Goal: Obtain resource: Download file/media

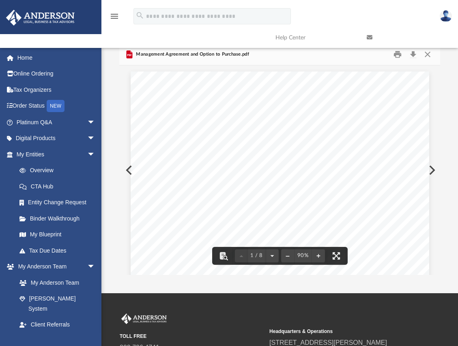
scroll to position [179, 315]
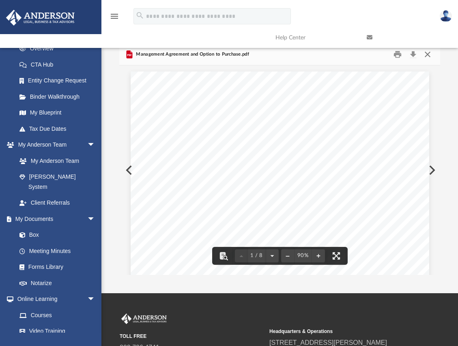
click at [426, 54] on button "Close" at bounding box center [428, 54] width 15 height 13
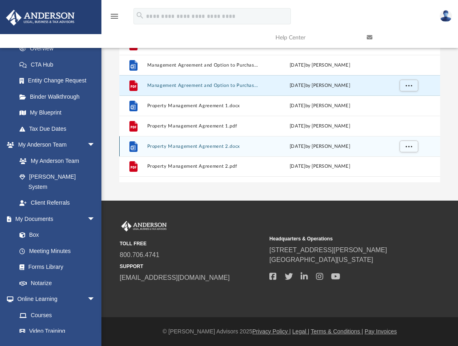
scroll to position [0, 0]
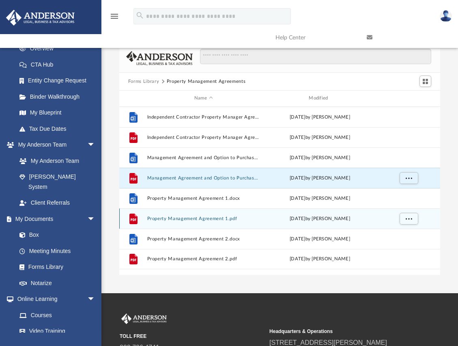
click at [171, 222] on div "File Property Management Agreement 1.pdf [DATE] by [PERSON_NAME]" at bounding box center [279, 218] width 321 height 20
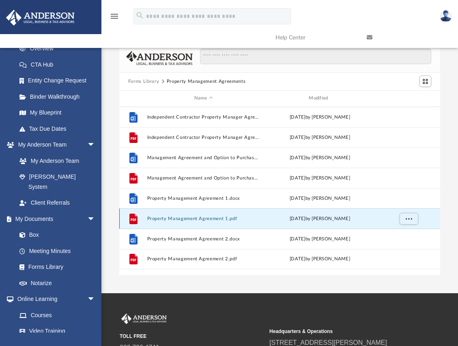
click at [171, 219] on button "Property Management Agreement 1.pdf" at bounding box center [203, 218] width 113 height 5
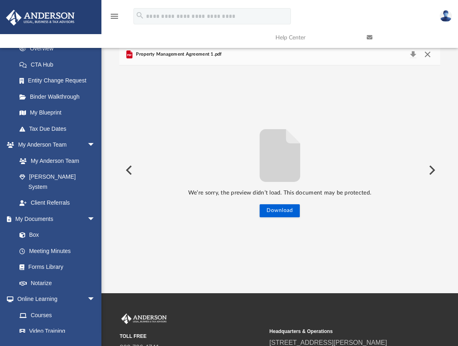
click at [425, 56] on button "Close" at bounding box center [428, 54] width 15 height 11
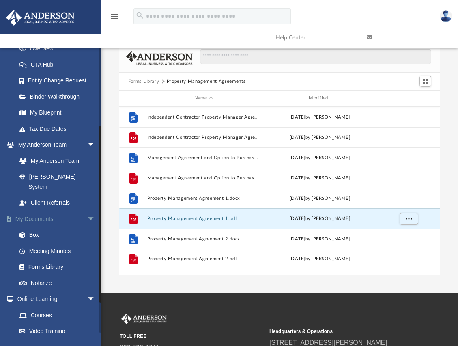
click at [36, 211] on link "My Documents arrow_drop_down" at bounding box center [57, 219] width 102 height 16
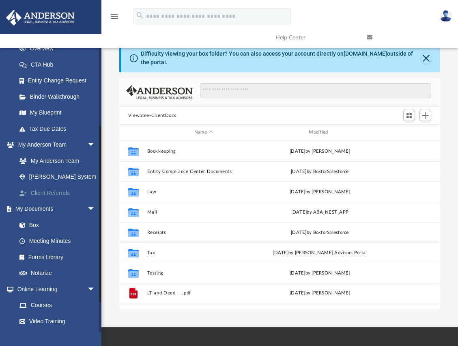
scroll to position [179, 315]
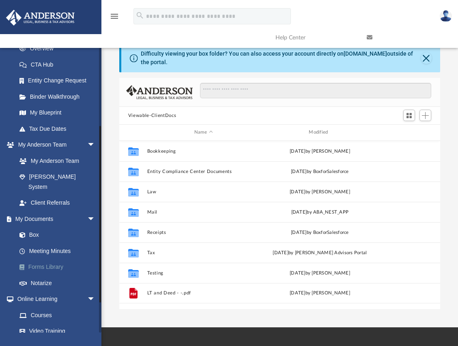
click at [48, 260] on link "Forms Library" at bounding box center [59, 267] width 96 height 16
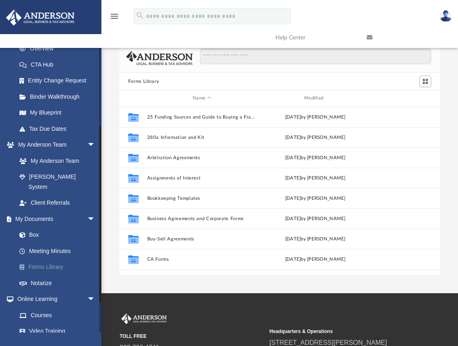
scroll to position [179, 315]
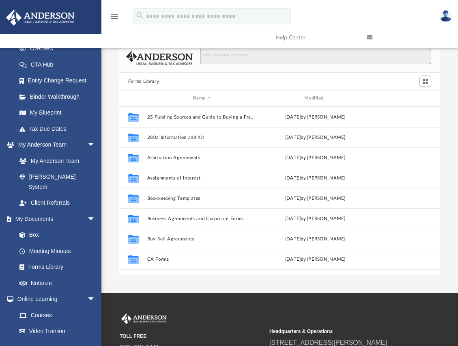
click at [246, 55] on input "Search files and folders" at bounding box center [315, 56] width 231 height 15
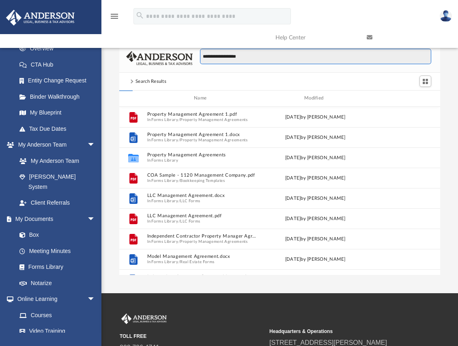
type input "**********"
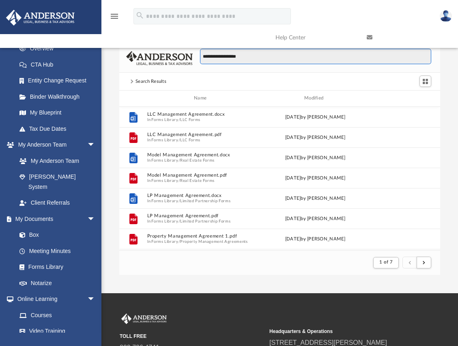
scroll to position [153, 315]
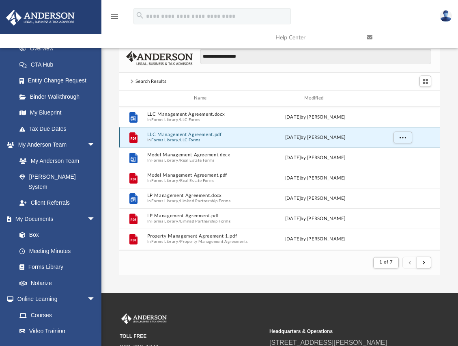
click at [174, 132] on button "LLC Management Agreement.pdf" at bounding box center [202, 134] width 110 height 5
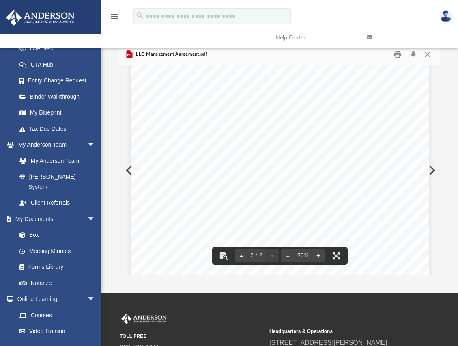
scroll to position [487, 0]
